Goal: Information Seeking & Learning: Compare options

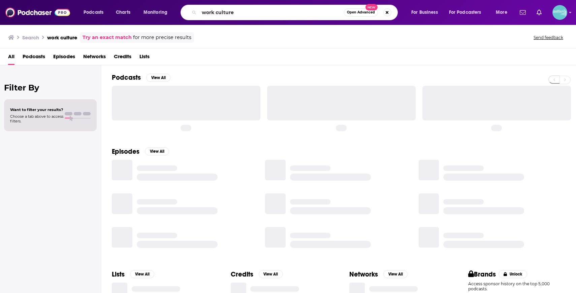
click at [236, 12] on input "work culture" at bounding box center [271, 12] width 145 height 11
type input "Beyond Politics"
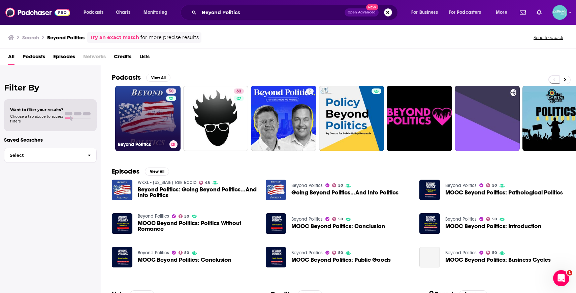
click at [141, 107] on link "50 Beyond Politics" at bounding box center [147, 118] width 65 height 65
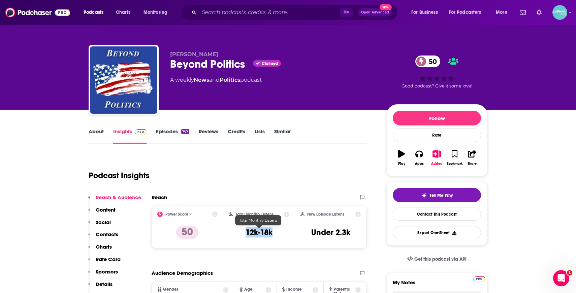
drag, startPoint x: 276, startPoint y: 232, endPoint x: 243, endPoint y: 232, distance: 32.6
click at [243, 232] on div "Total Monthly Listens 12k-18k" at bounding box center [259, 227] width 61 height 31
copy h3 "12k-18k"
click at [220, 12] on input "Search podcasts, credits, & more..." at bounding box center [269, 12] width 141 height 11
paste input "The Playbook With [PERSON_NAME]"
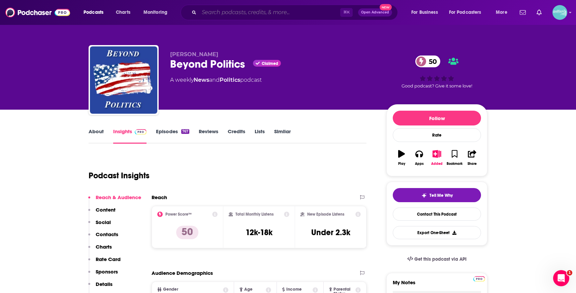
type input "The Playbook With [PERSON_NAME]"
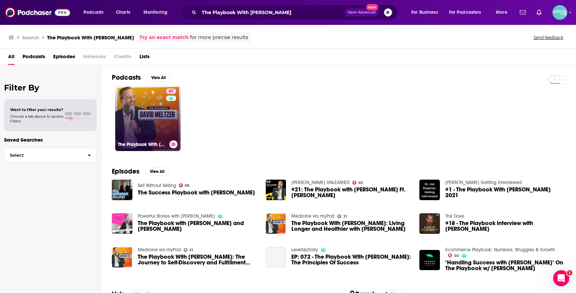
click at [147, 110] on link "67 The Playbook With [PERSON_NAME]" at bounding box center [147, 118] width 65 height 65
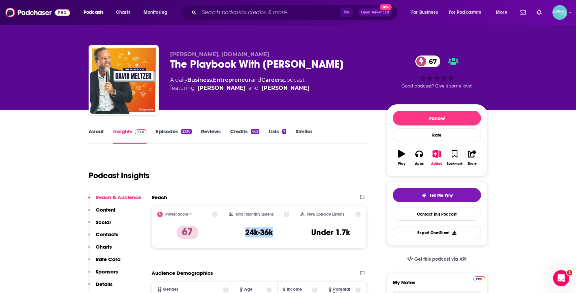
drag, startPoint x: 279, startPoint y: 231, endPoint x: 240, endPoint y: 232, distance: 39.4
click at [240, 232] on div "Total Monthly Listens 24k-36k" at bounding box center [259, 227] width 61 height 31
copy h3 "24k-36k"
